Goal: Use online tool/utility: Utilize a website feature to perform a specific function

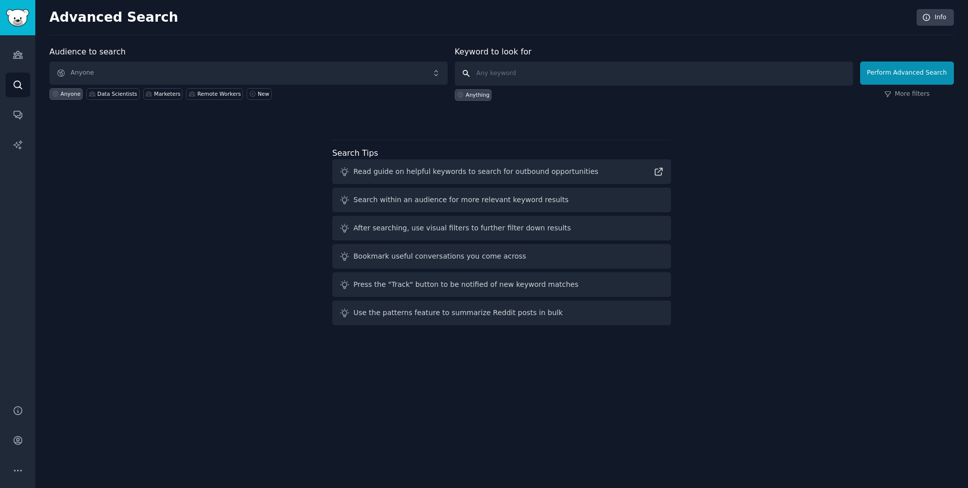
click at [476, 72] on input "text" at bounding box center [654, 73] width 398 height 24
paste input "collabstr"
type input "collabstr"
click button "Perform Advanced Search" at bounding box center [907, 72] width 94 height 23
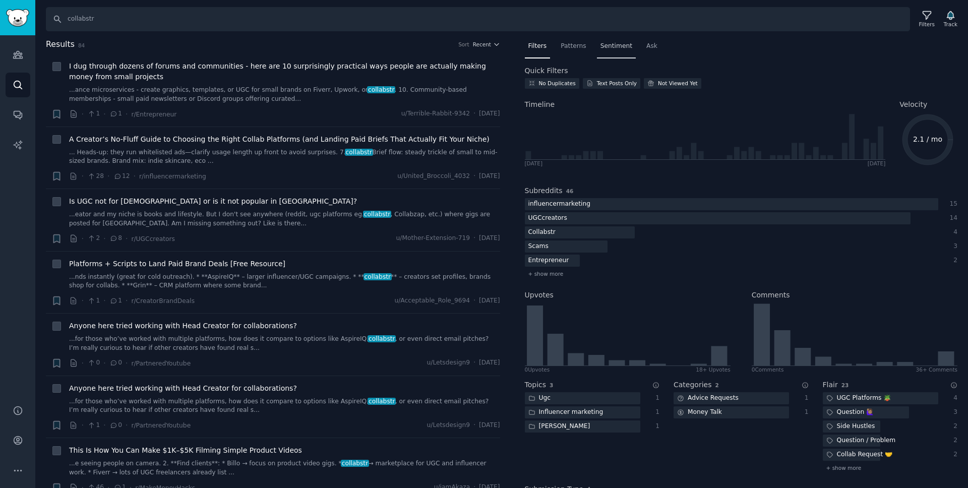
click at [622, 44] on span "Sentiment" at bounding box center [616, 46] width 32 height 9
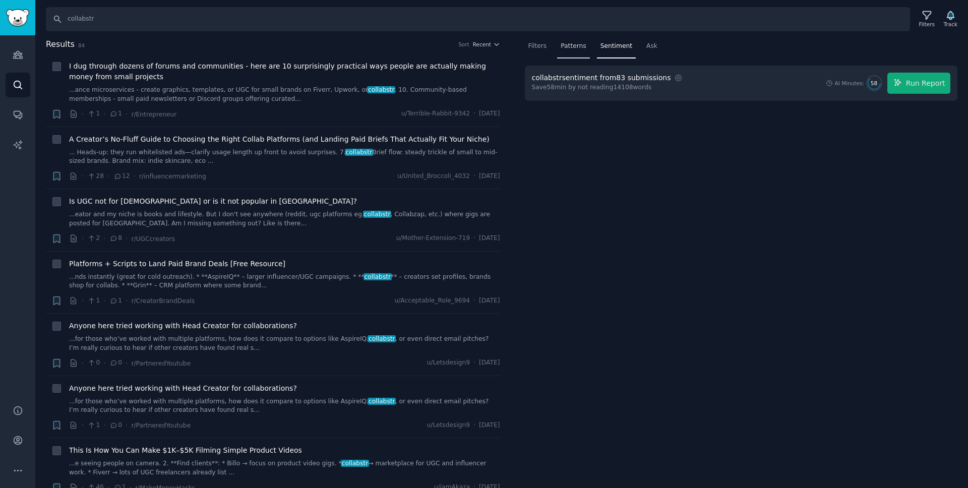
click at [569, 47] on span "Patterns" at bounding box center [572, 46] width 25 height 9
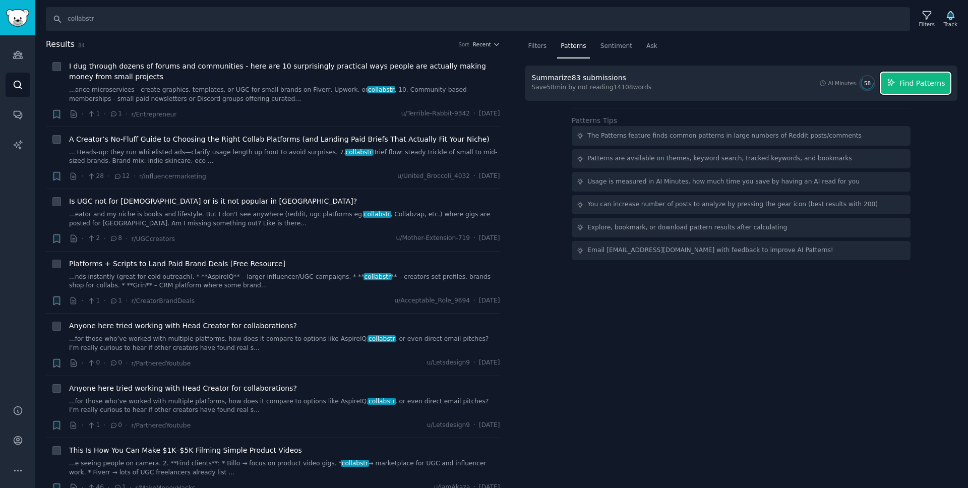
click at [926, 86] on span "Find Patterns" at bounding box center [922, 83] width 46 height 11
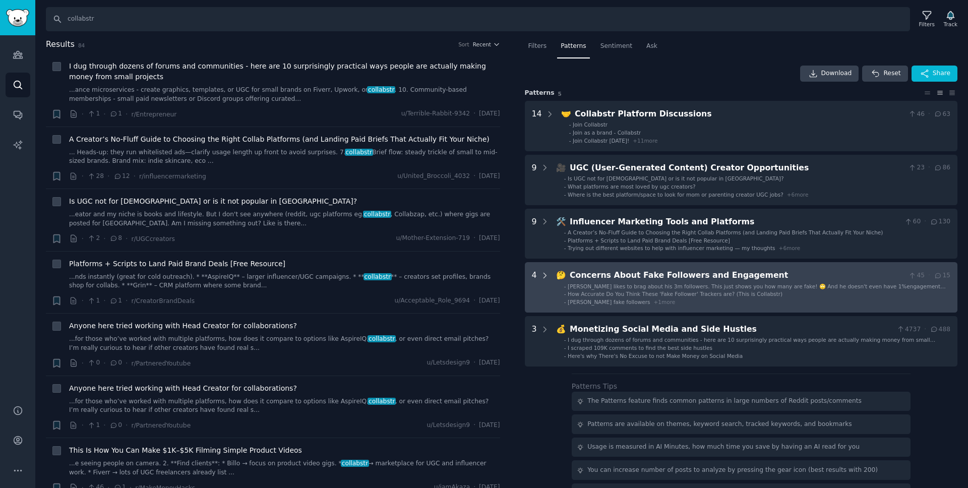
click at [545, 277] on icon at bounding box center [544, 275] width 9 height 9
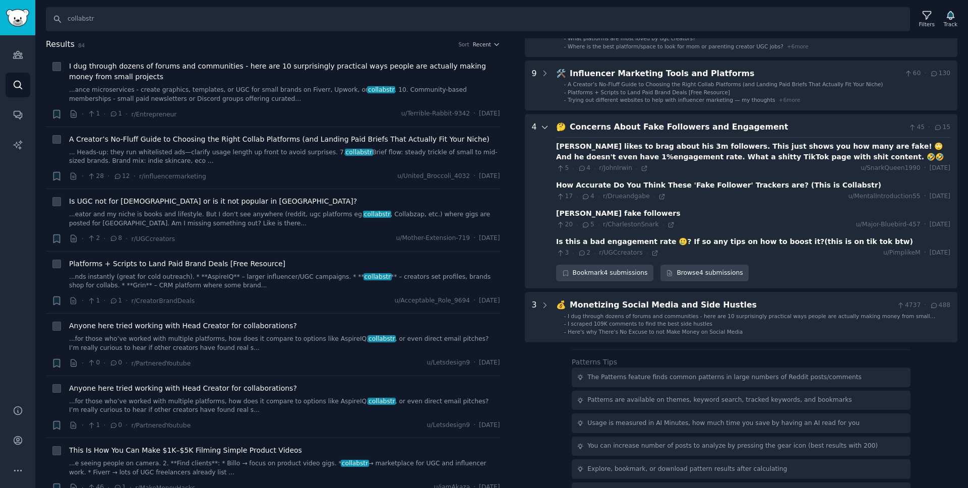
scroll to position [165, 0]
